Goal: Check status

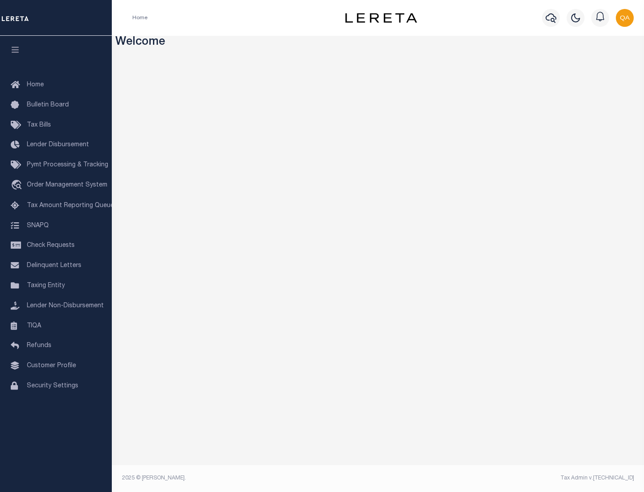
click at [56, 245] on span "Check Requests" at bounding box center [51, 245] width 48 height 6
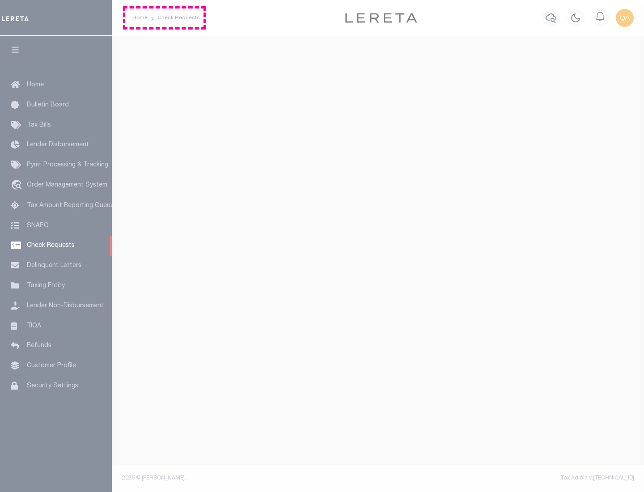
select select "50"
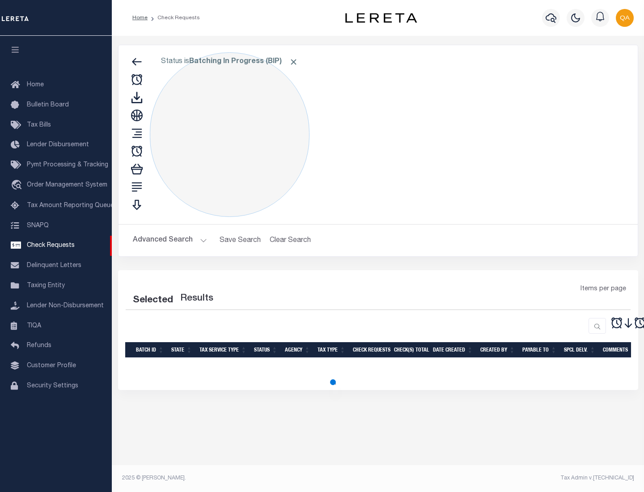
select select "50"
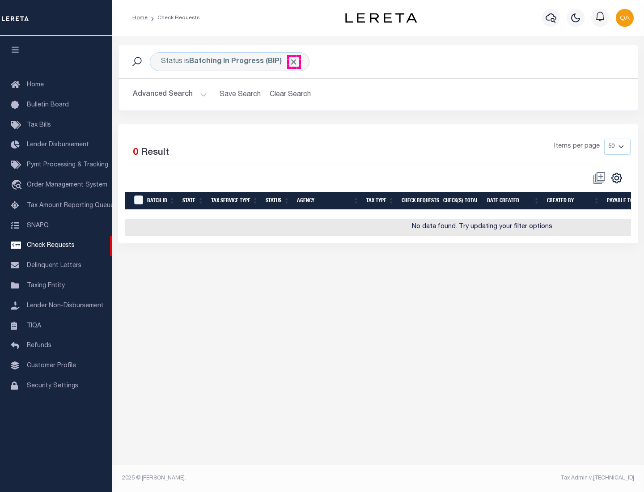
click at [294, 62] on span "Click to Remove" at bounding box center [293, 61] width 9 height 9
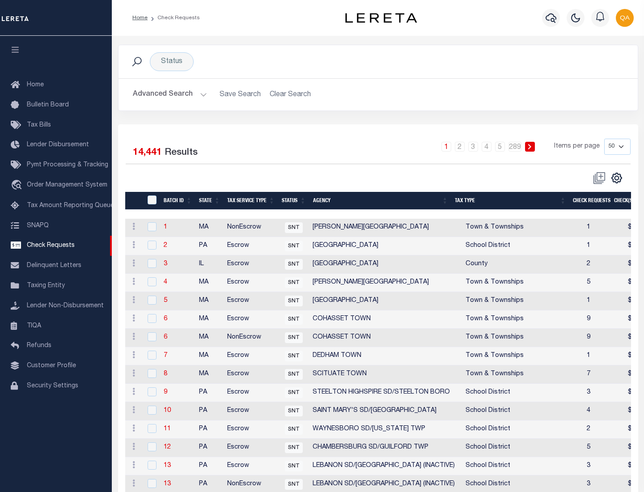
scroll to position [431, 0]
